Goal: Transaction & Acquisition: Book appointment/travel/reservation

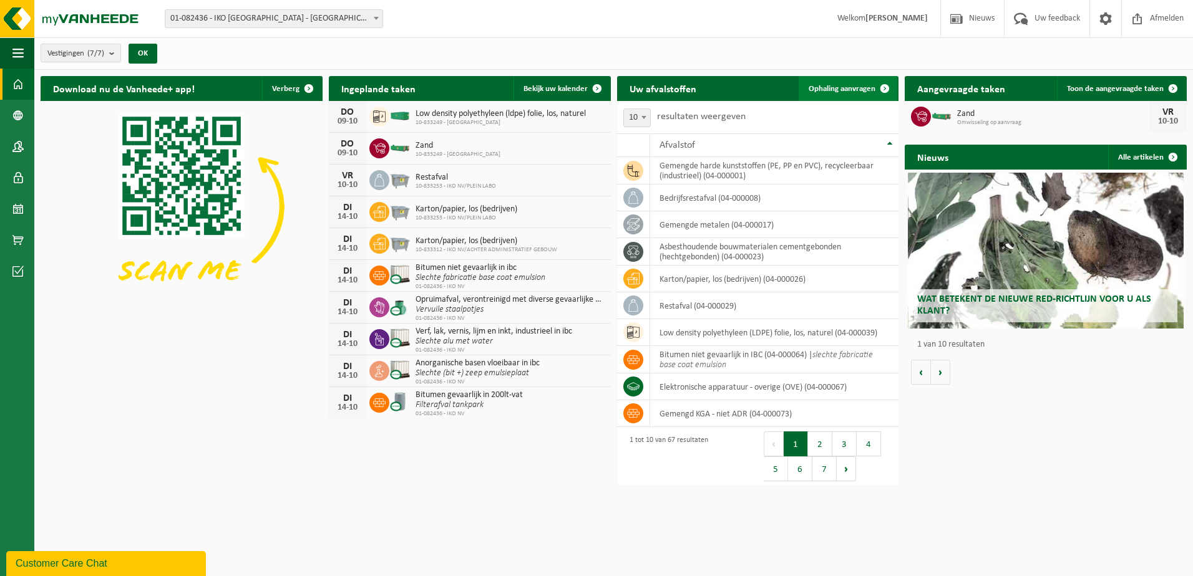
click at [854, 85] on span "Ophaling aanvragen" at bounding box center [841, 89] width 67 height 8
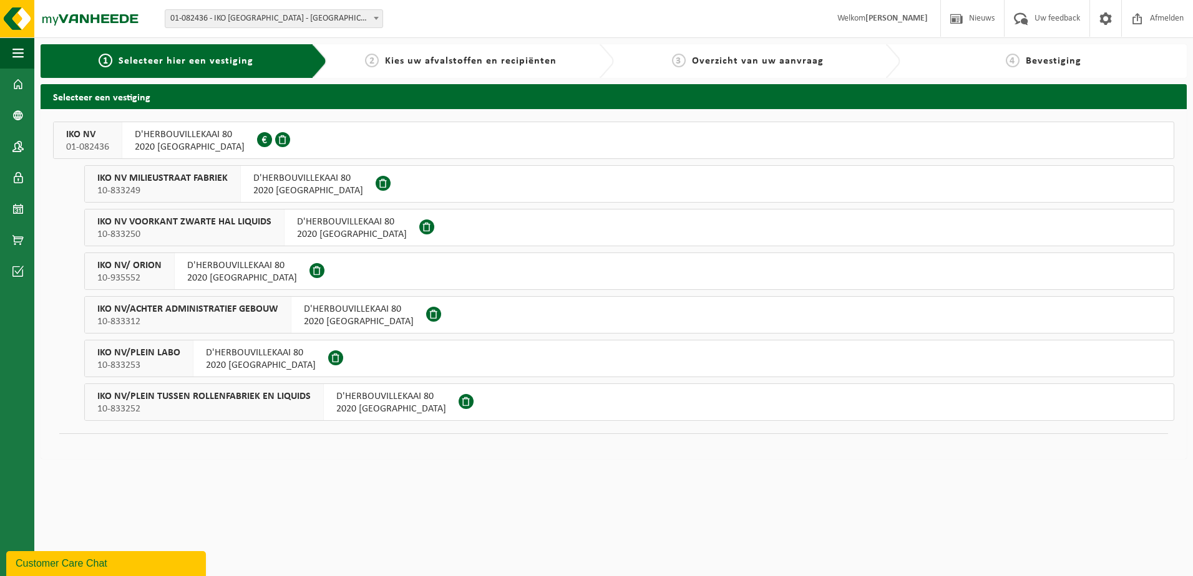
click at [302, 396] on span "IKO NV/PLEIN TUSSEN ROLLENFABRIEK EN LIQUIDS" at bounding box center [203, 396] width 213 height 12
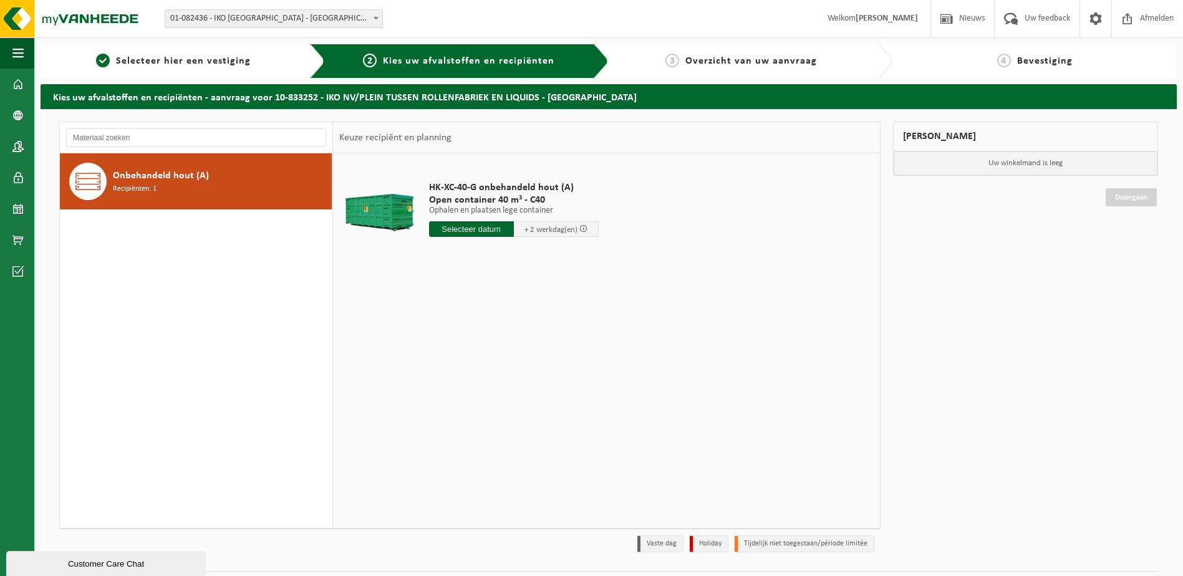
click at [236, 177] on div "Onbehandeld hout (A) Recipiënten: 1" at bounding box center [221, 181] width 216 height 37
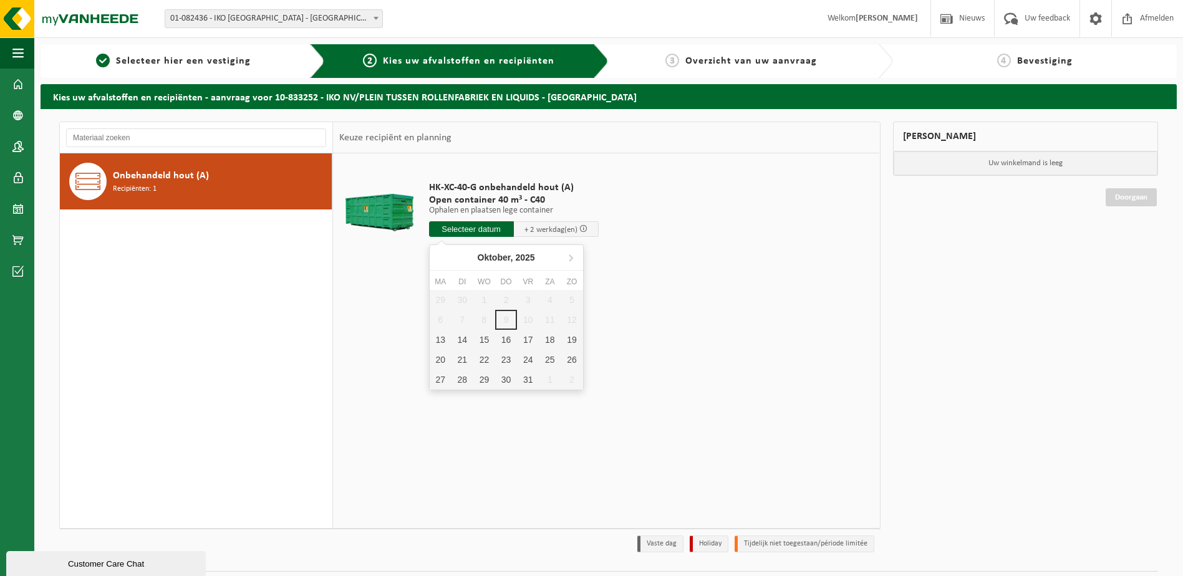
click at [438, 225] on input "text" at bounding box center [471, 229] width 85 height 16
click at [443, 339] on div "13" at bounding box center [441, 340] width 22 height 20
type input "Van 2025-10-13"
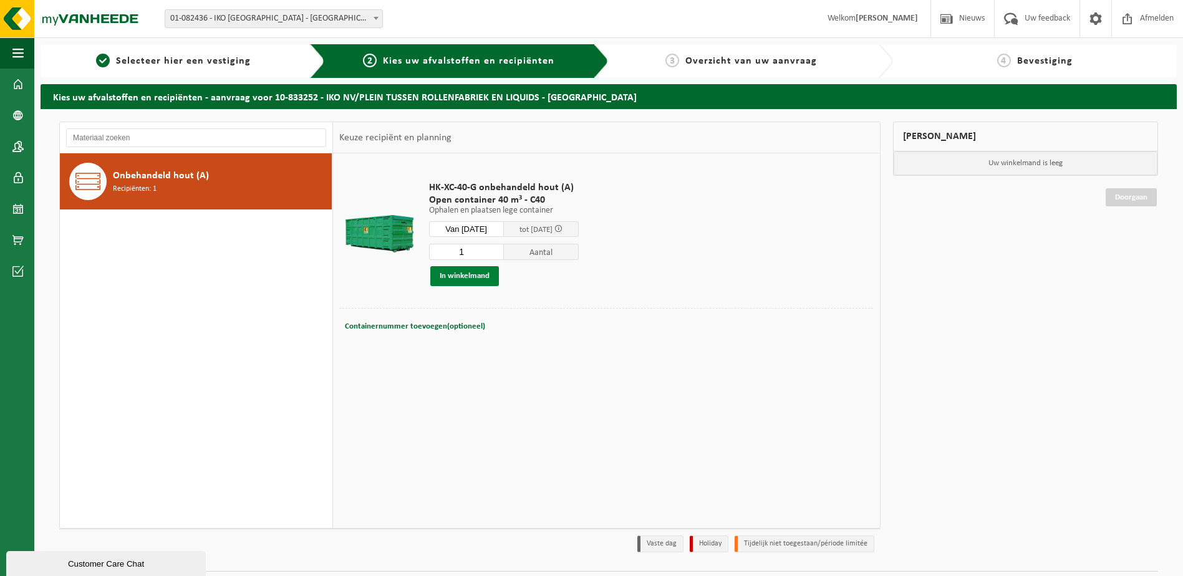
click at [467, 278] on button "In winkelmand" at bounding box center [464, 276] width 69 height 20
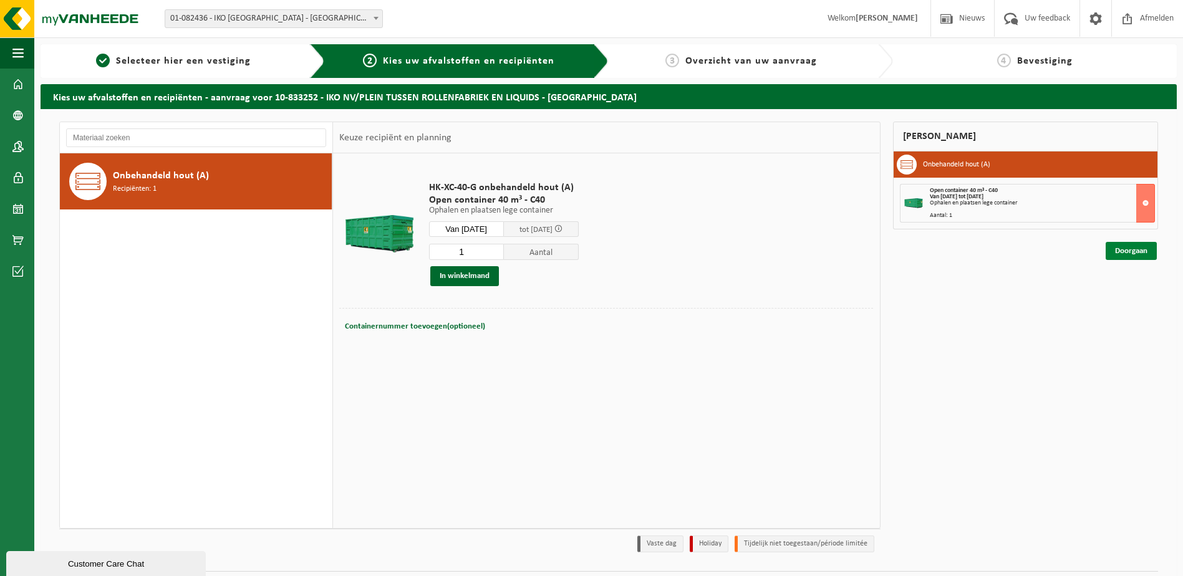
click at [1123, 244] on link "Doorgaan" at bounding box center [1131, 251] width 51 height 18
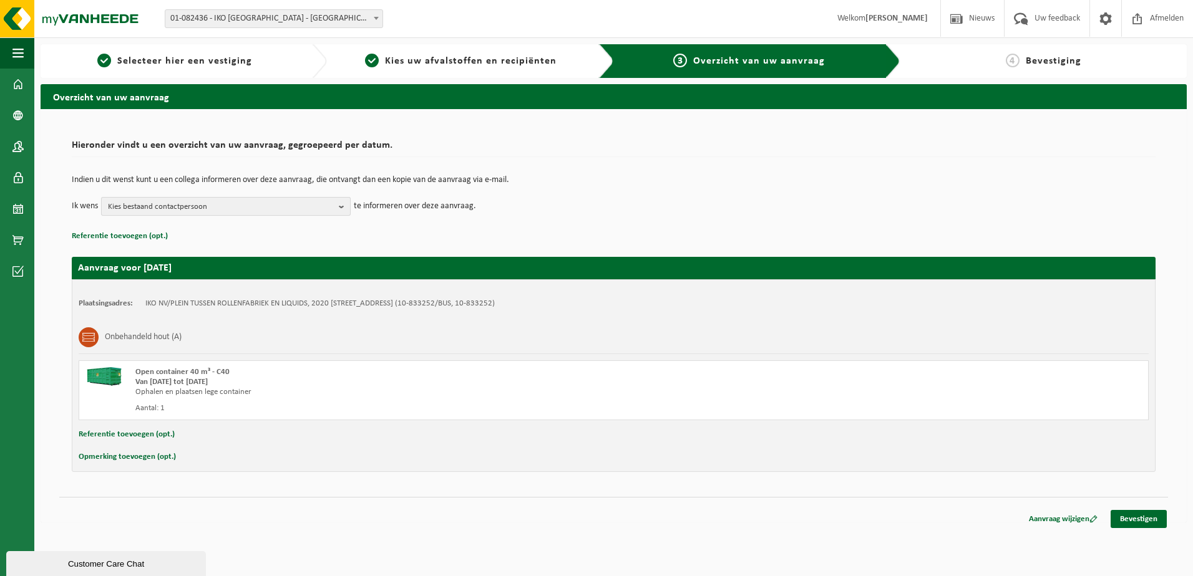
click at [286, 203] on span "Kies bestaand contactpersoon" at bounding box center [221, 207] width 226 height 19
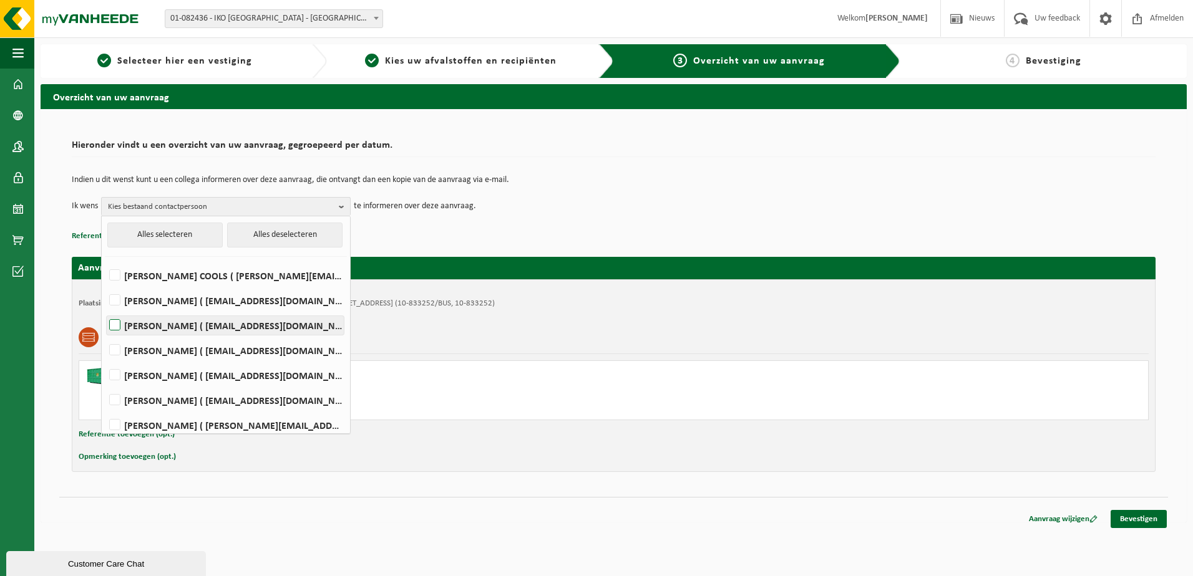
click at [189, 331] on label "[PERSON_NAME] ( [EMAIL_ADDRESS][DOMAIN_NAME] )" at bounding box center [225, 325] width 237 height 19
click at [105, 310] on input "[PERSON_NAME] ( [EMAIL_ADDRESS][DOMAIN_NAME] )" at bounding box center [104, 309] width 1 height 1
checkbox input "true"
click at [1126, 530] on div "Navigatie Nieuws Uw feedback Afmelden Dashboard Bedrijfsgegevens Contactpersone…" at bounding box center [596, 267] width 1193 height 535
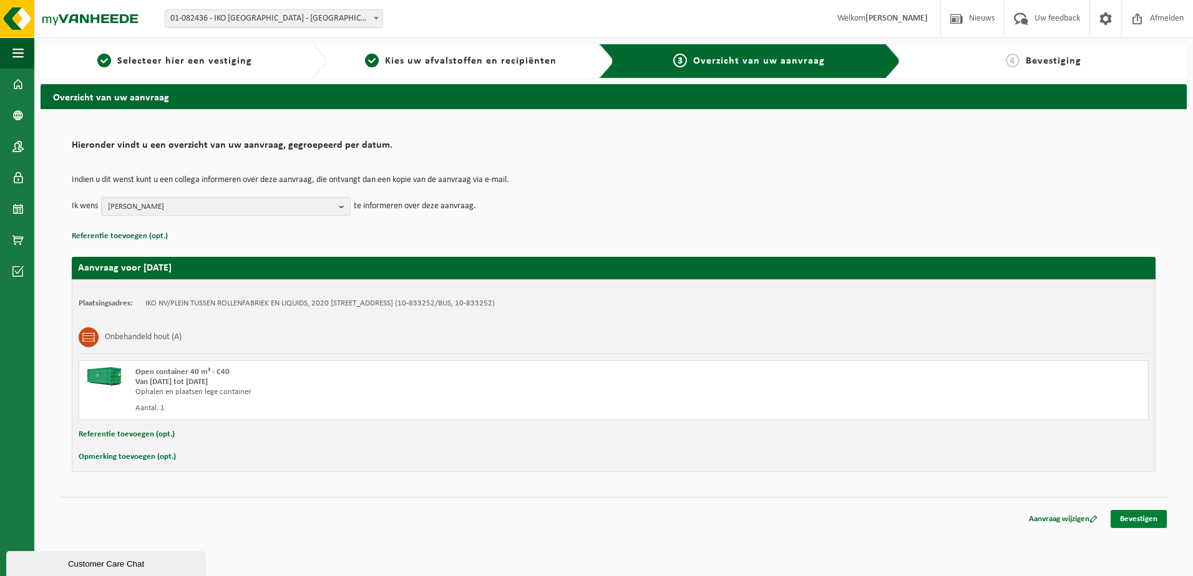
click at [1130, 523] on link "Bevestigen" at bounding box center [1138, 519] width 56 height 18
